Goal: Share content: Share content

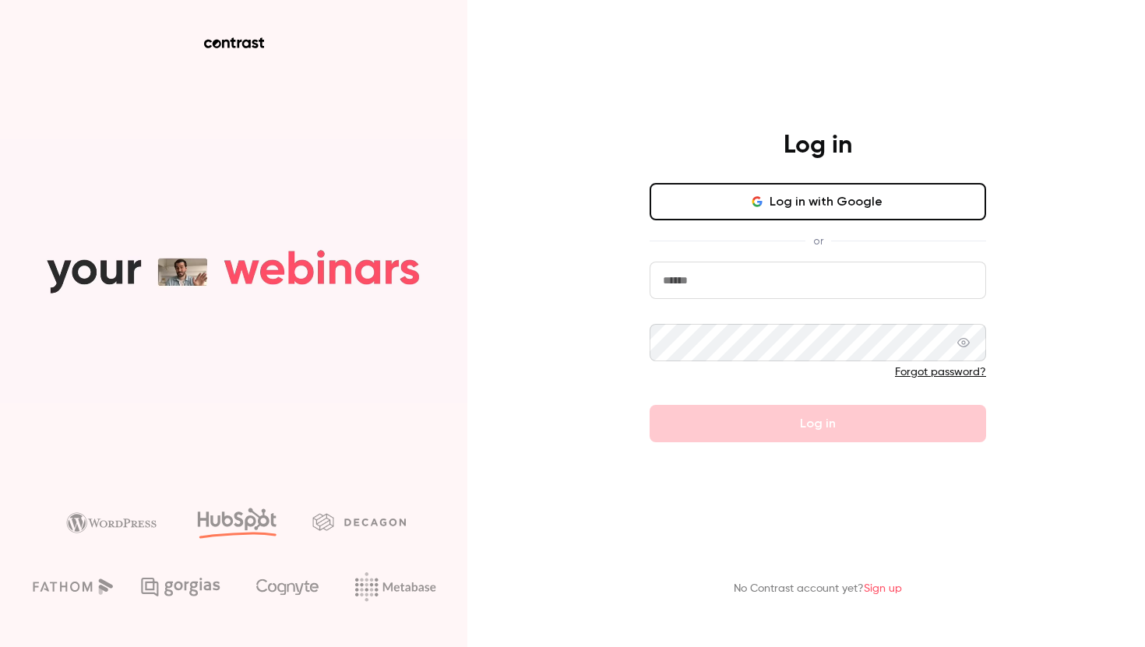
click at [795, 204] on button "Log in with Google" at bounding box center [818, 201] width 337 height 37
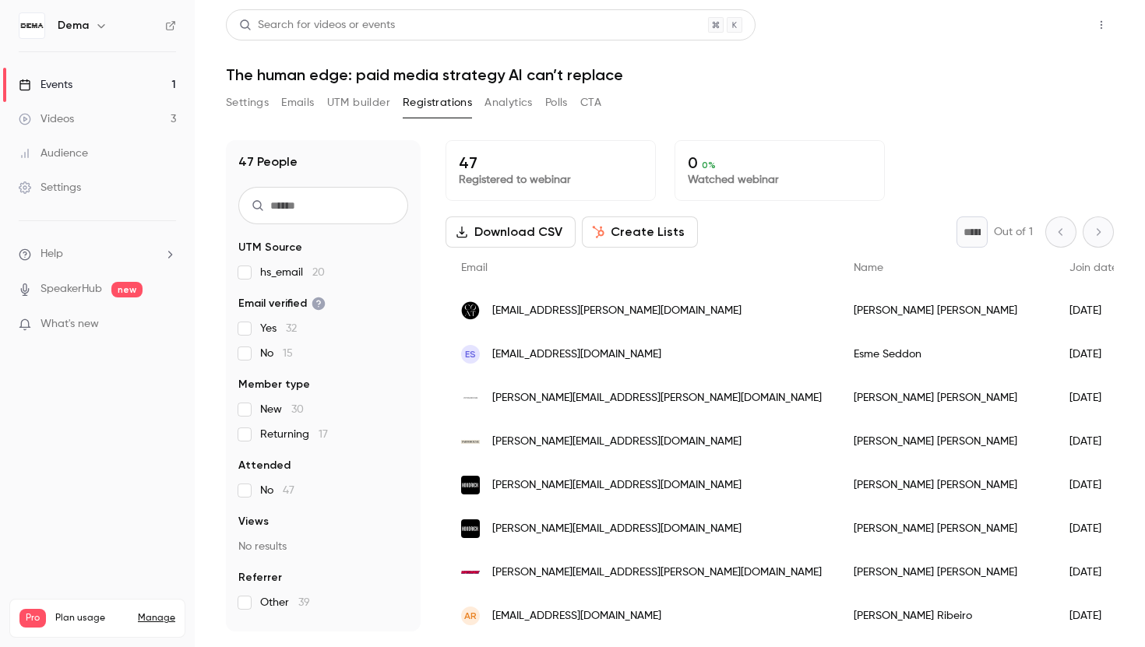
click at [1049, 30] on button "Share" at bounding box center [1046, 24] width 62 height 31
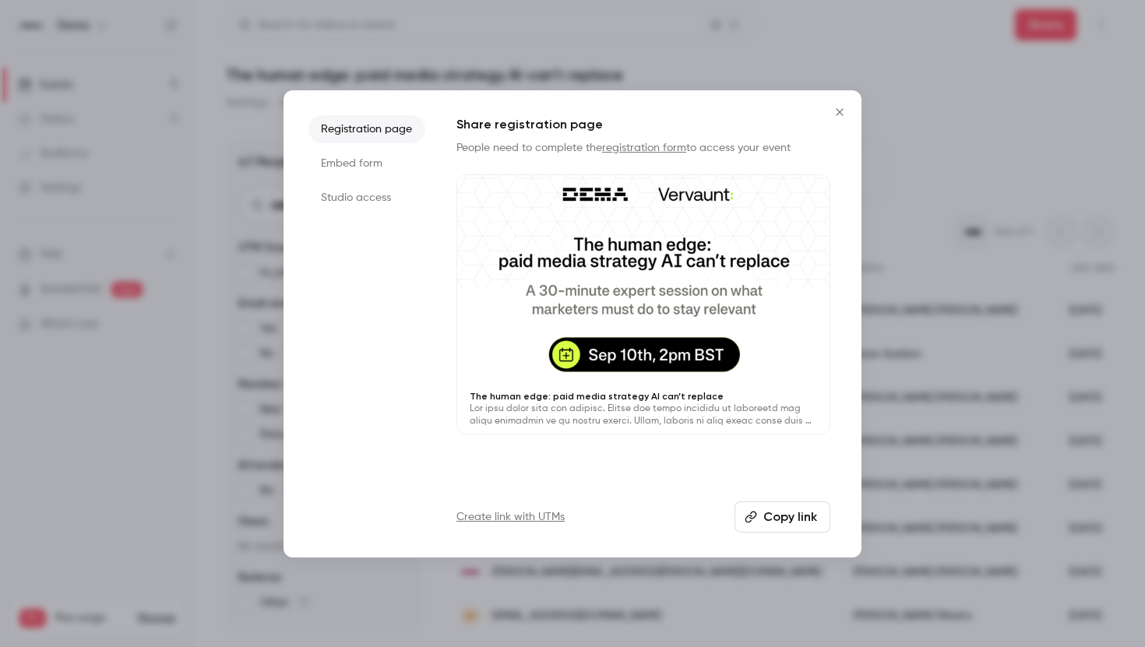
click at [774, 517] on button "Copy link" at bounding box center [783, 517] width 96 height 31
click at [839, 108] on icon "Close" at bounding box center [839, 112] width 19 height 12
